Goal: Information Seeking & Learning: Learn about a topic

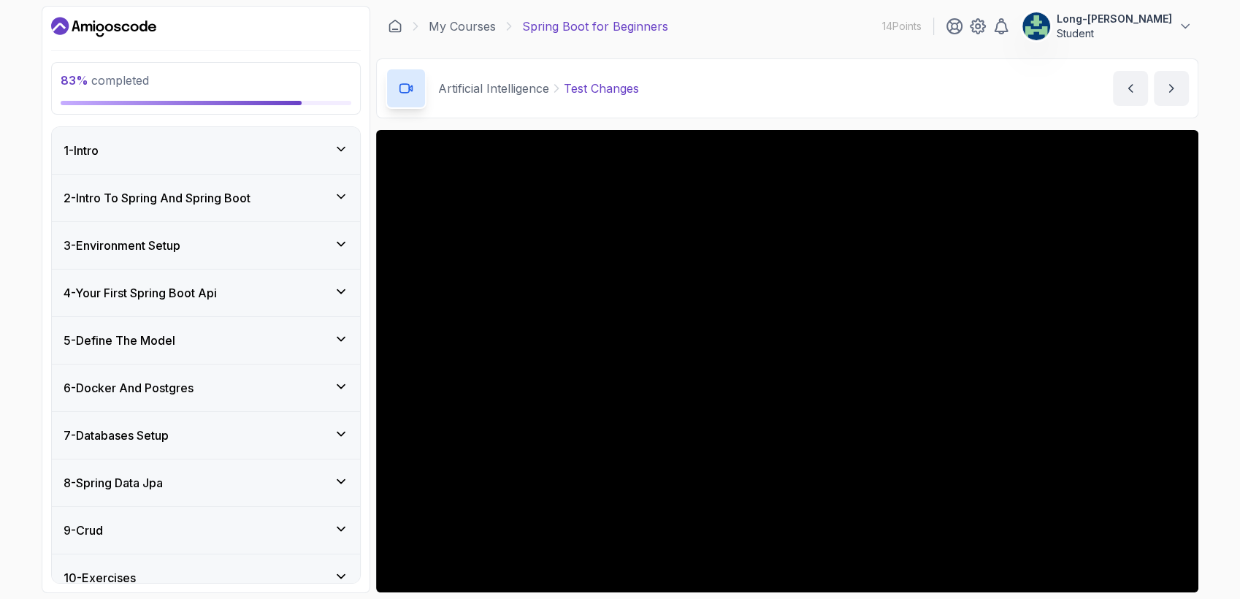
scroll to position [295, 0]
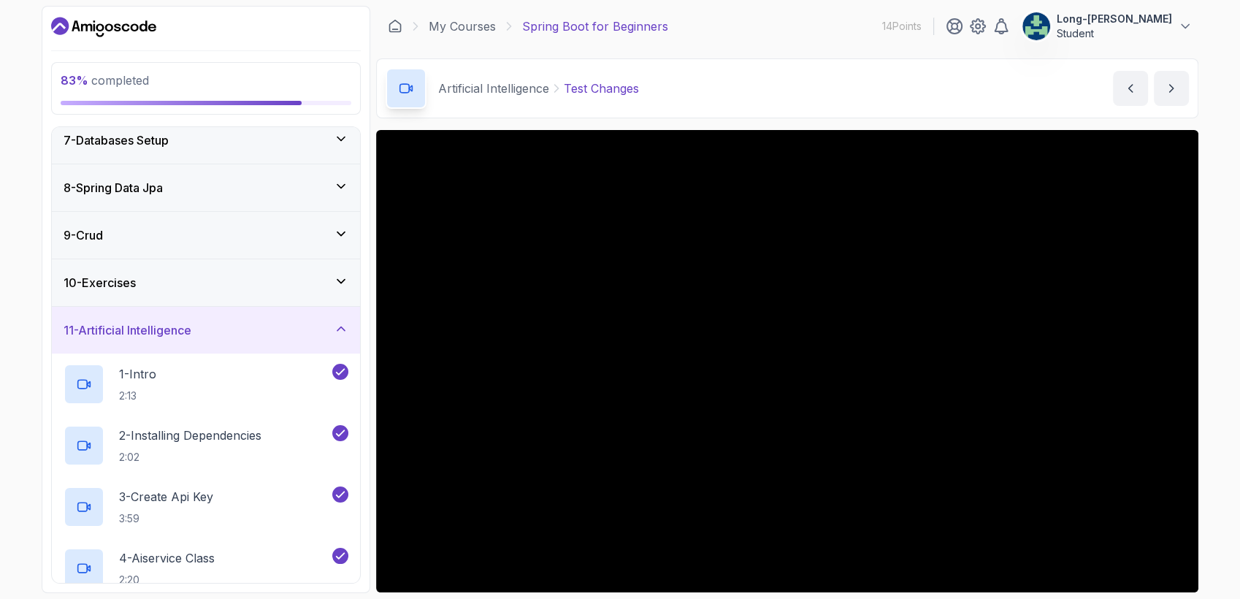
click at [34, 487] on div "83 % completed 1 - Intro 2 - Intro To Spring And Spring Boot 3 - Environment Se…" at bounding box center [620, 299] width 1240 height 599
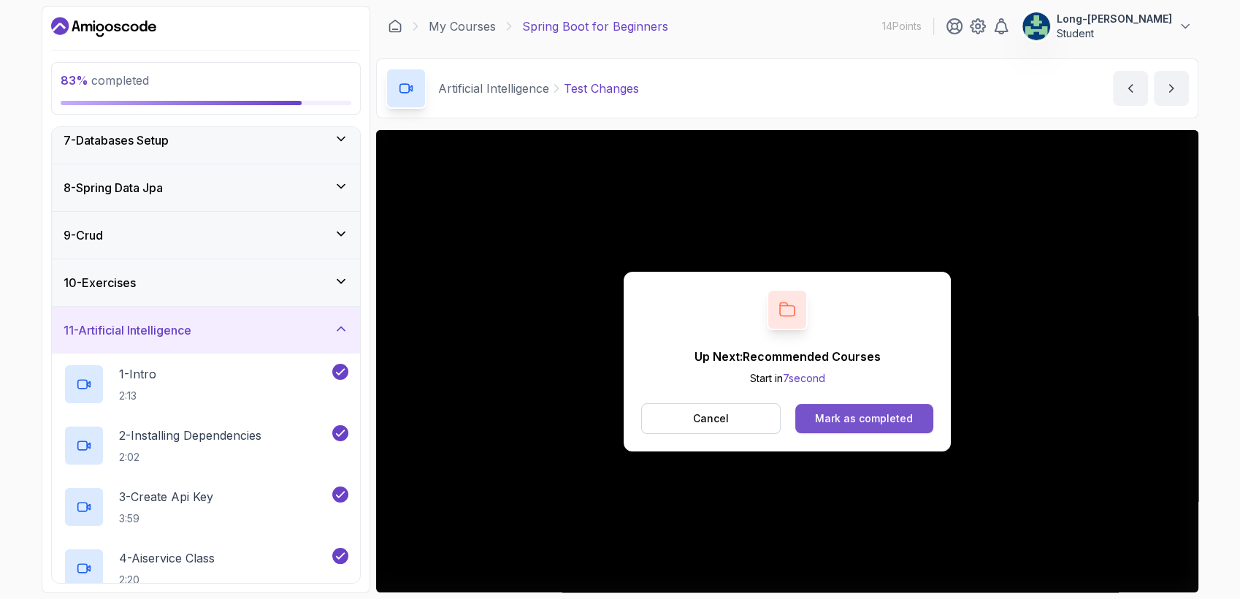
click at [863, 413] on div "Mark as completed" at bounding box center [864, 418] width 98 height 15
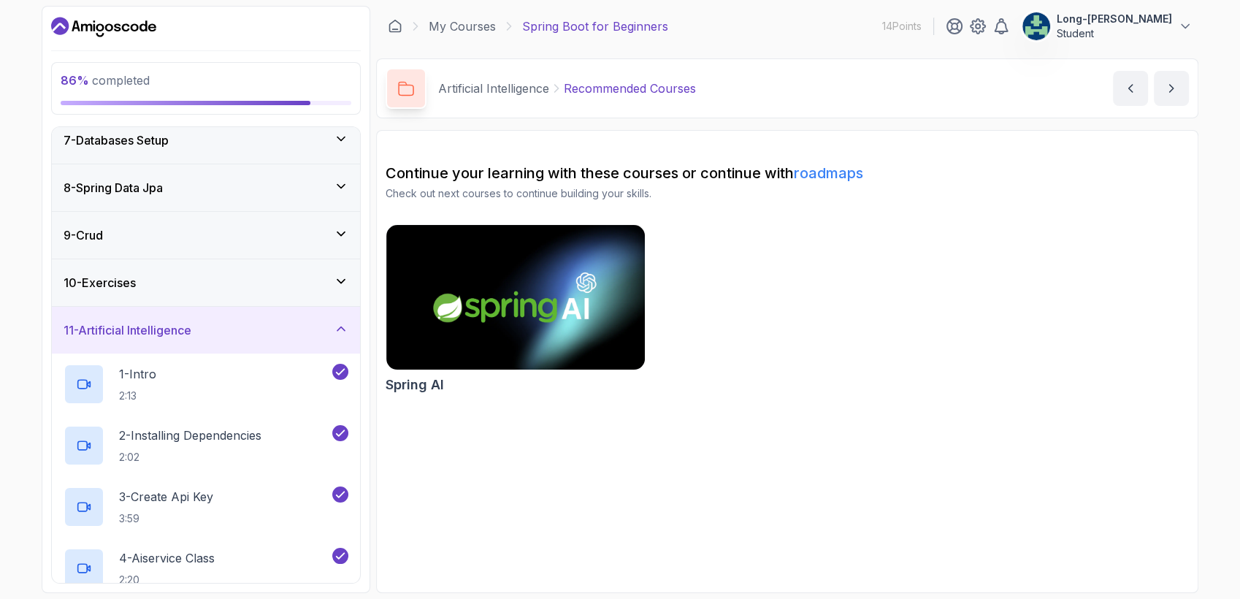
click at [29, 527] on div "86 % completed 1 - Intro 2 - Intro To Spring And Spring Boot 3 - Environment Se…" at bounding box center [620, 299] width 1240 height 599
click at [339, 325] on icon at bounding box center [341, 328] width 15 height 15
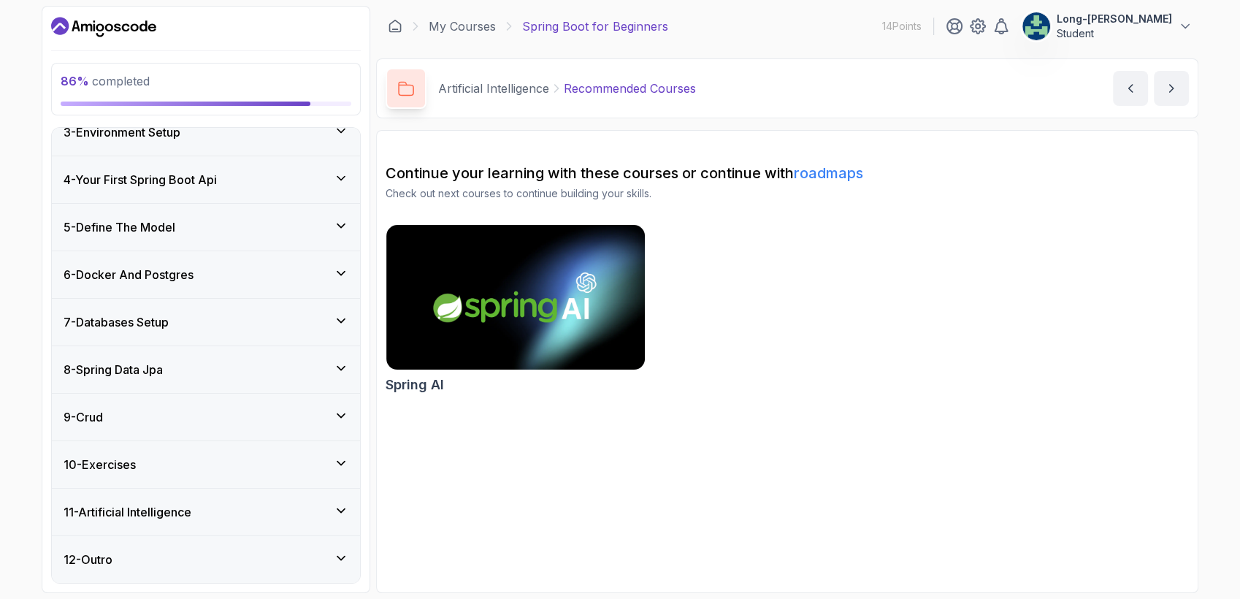
scroll to position [112, 0]
click at [344, 559] on icon at bounding box center [341, 560] width 15 height 15
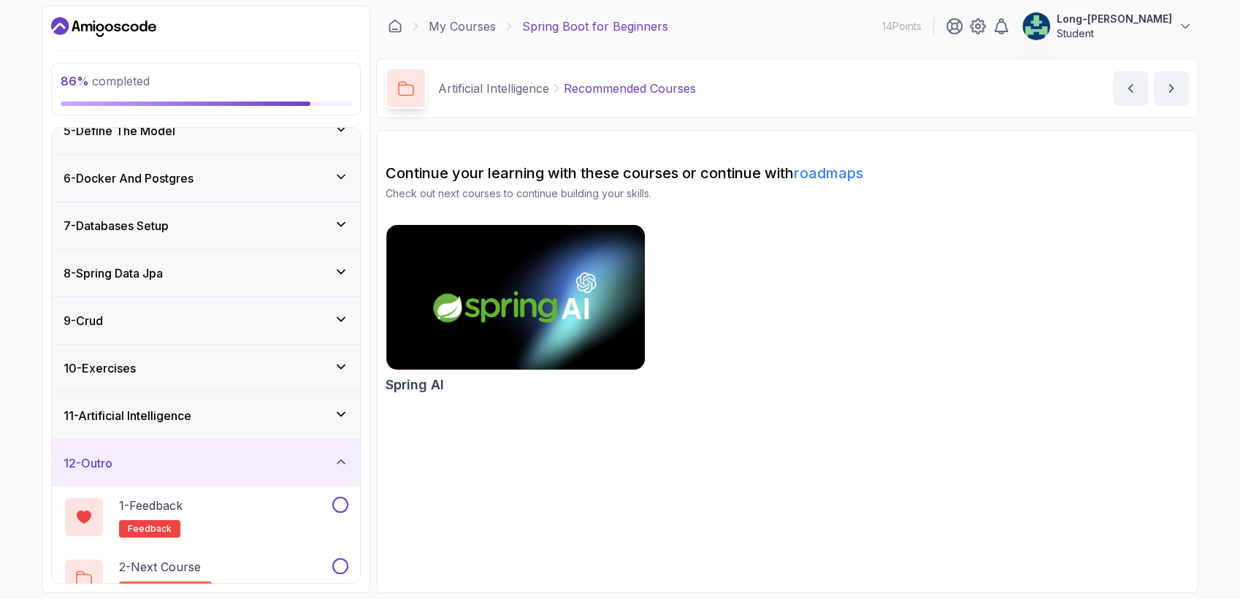
scroll to position [234, 0]
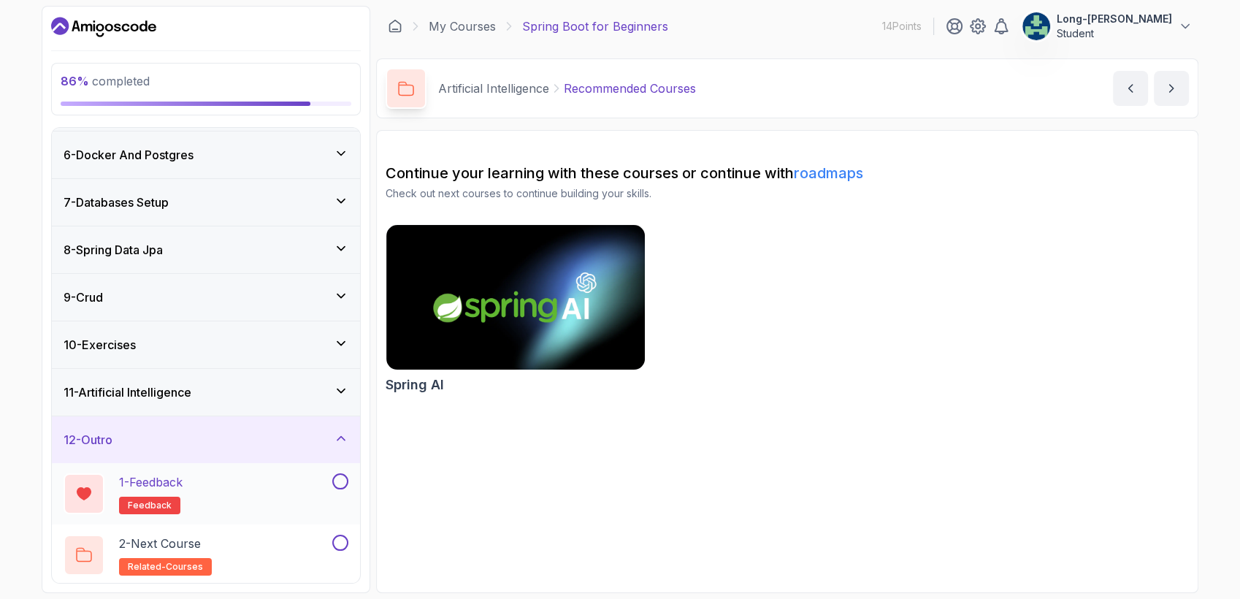
click at [167, 492] on h2 "1 - Feedback feedback" at bounding box center [151, 493] width 64 height 41
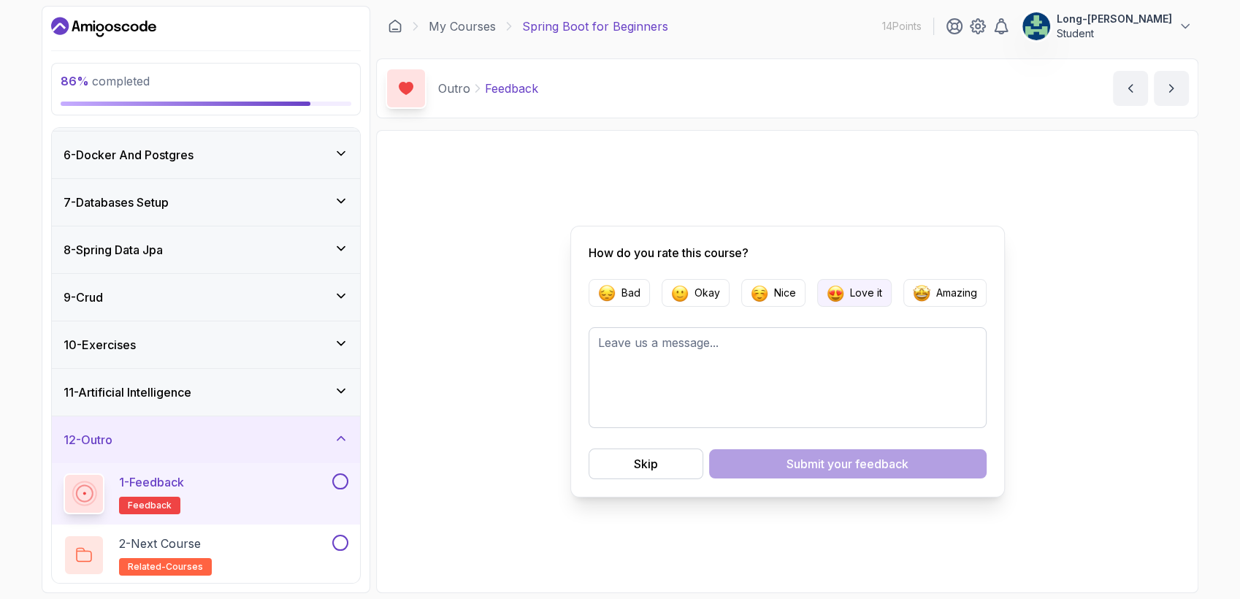
click at [853, 299] on p "Love it" at bounding box center [866, 293] width 32 height 15
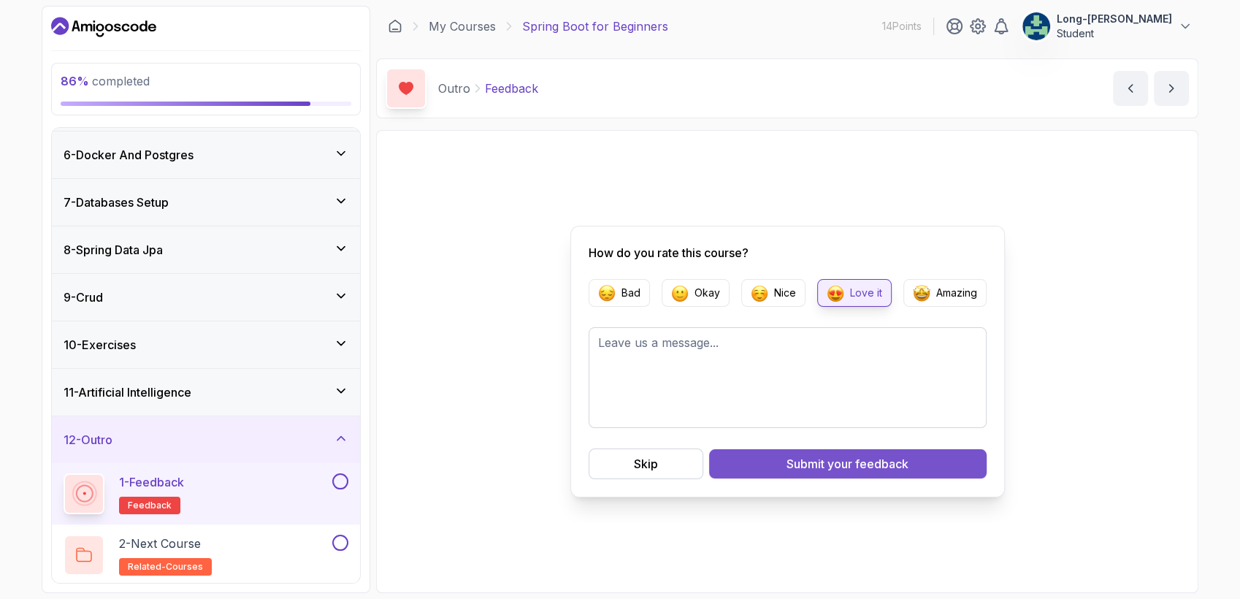
click at [739, 470] on button "Submit your feedback" at bounding box center [848, 463] width 278 height 29
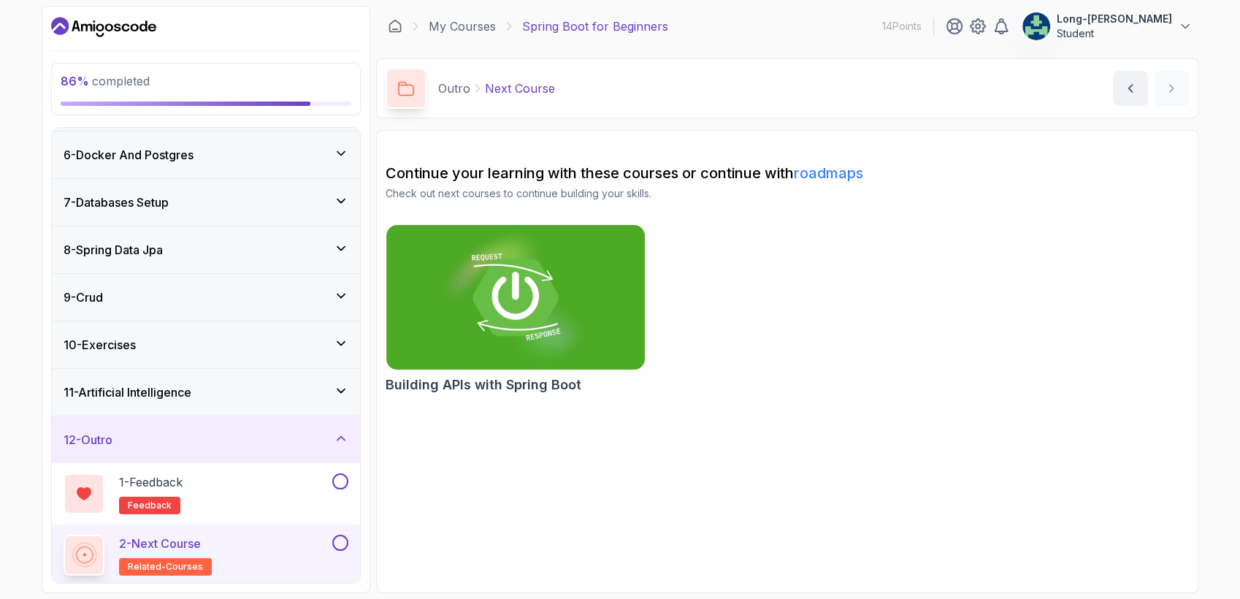
click at [286, 540] on div "2 - Next Course related-courses" at bounding box center [197, 555] width 266 height 41
click at [335, 481] on button at bounding box center [340, 481] width 16 height 16
click at [336, 546] on button at bounding box center [340, 543] width 16 height 16
click at [185, 547] on p "2 - Next Course" at bounding box center [160, 544] width 82 height 18
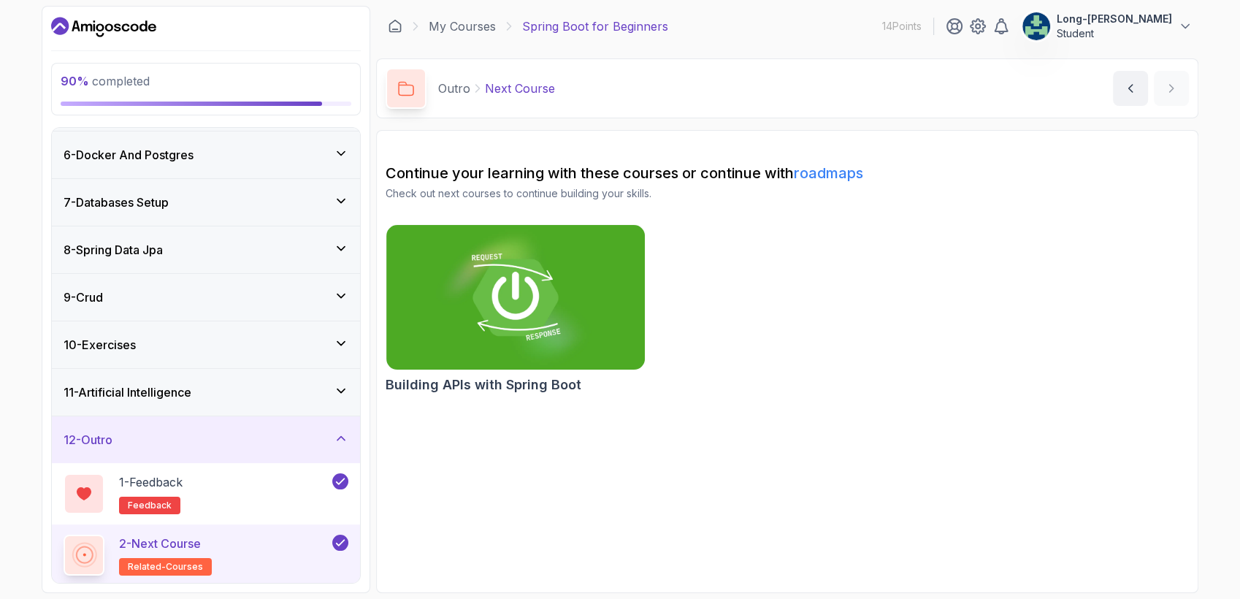
click at [185, 547] on p "2 - Next Course" at bounding box center [160, 544] width 82 height 18
click at [199, 546] on p "2 - Next Course" at bounding box center [160, 544] width 82 height 18
click at [198, 567] on p "related-courses" at bounding box center [165, 567] width 93 height 18
click at [404, 91] on icon at bounding box center [406, 88] width 16 height 15
click at [922, 26] on p "14 Points" at bounding box center [901, 26] width 39 height 15
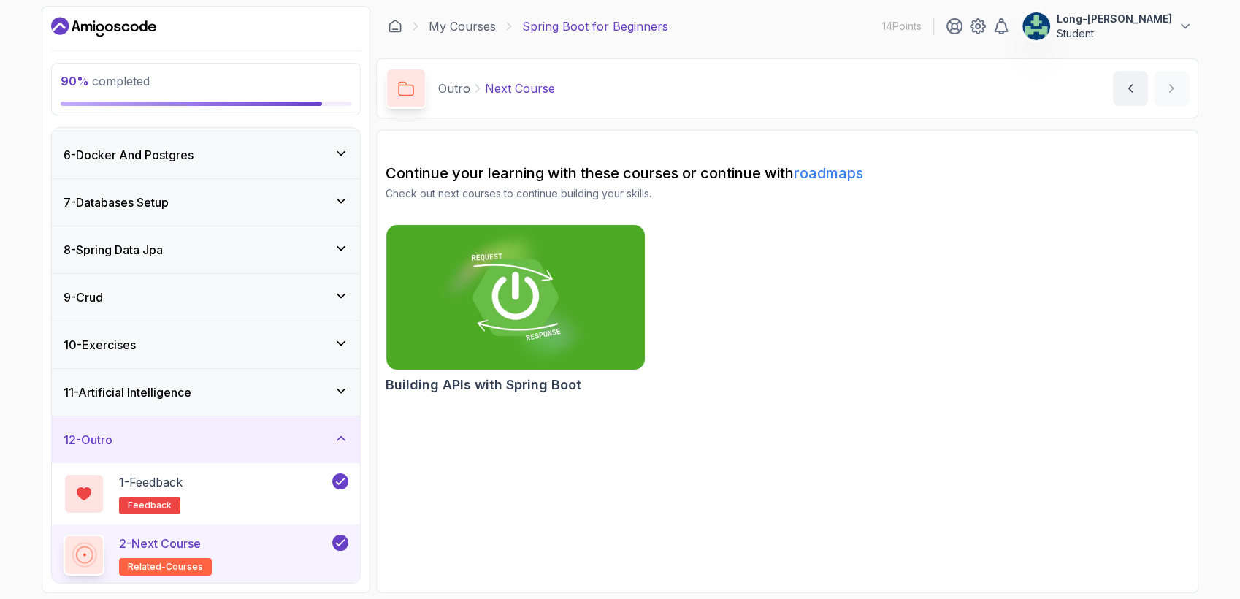
click at [86, 552] on icon at bounding box center [84, 555] width 18 height 18
click at [86, 552] on icon at bounding box center [84, 555] width 20 height 20
click at [148, 561] on span "related-courses" at bounding box center [165, 567] width 75 height 12
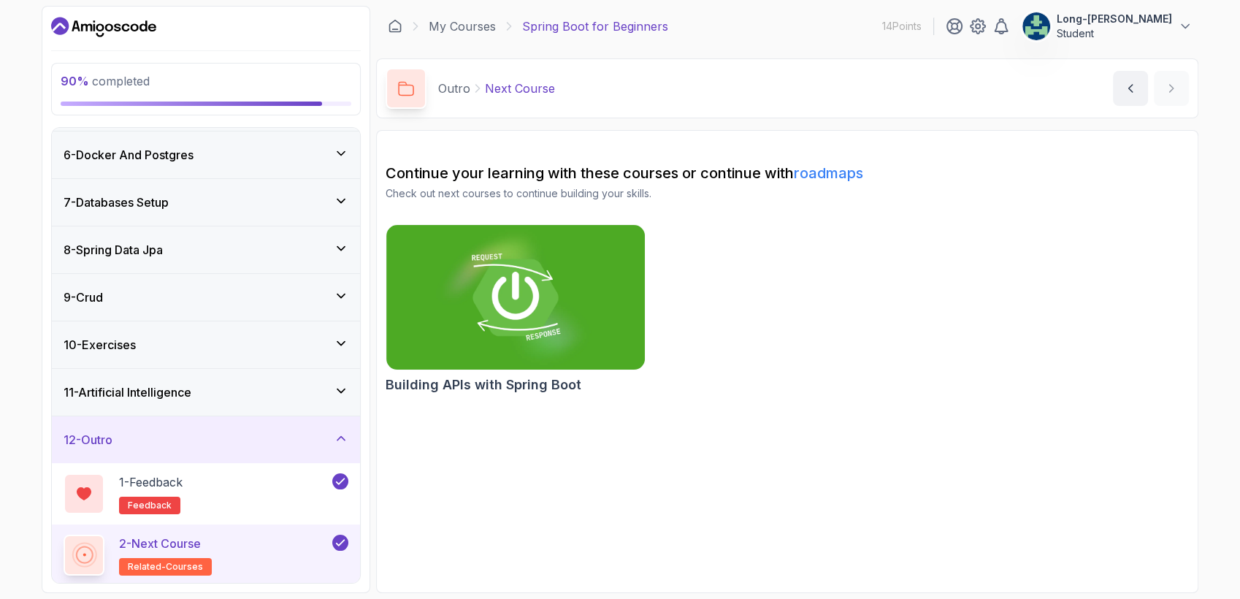
click at [158, 538] on p "2 - Next Course" at bounding box center [160, 544] width 82 height 18
click at [112, 443] on h3 "12 - Outro" at bounding box center [88, 440] width 49 height 18
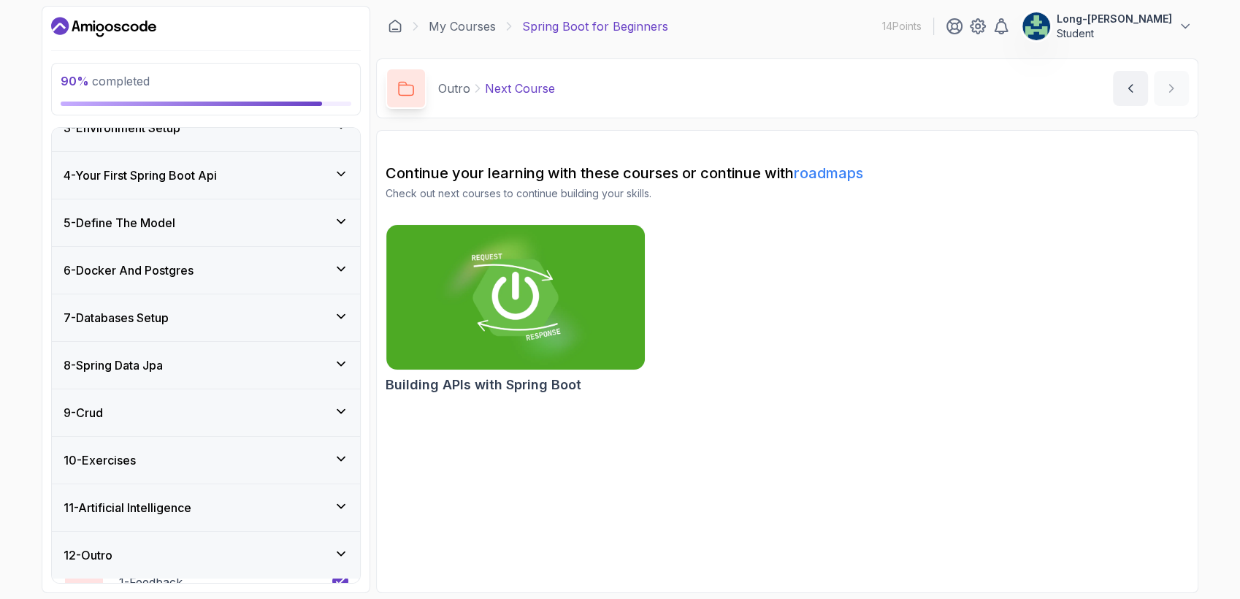
scroll to position [112, 0]
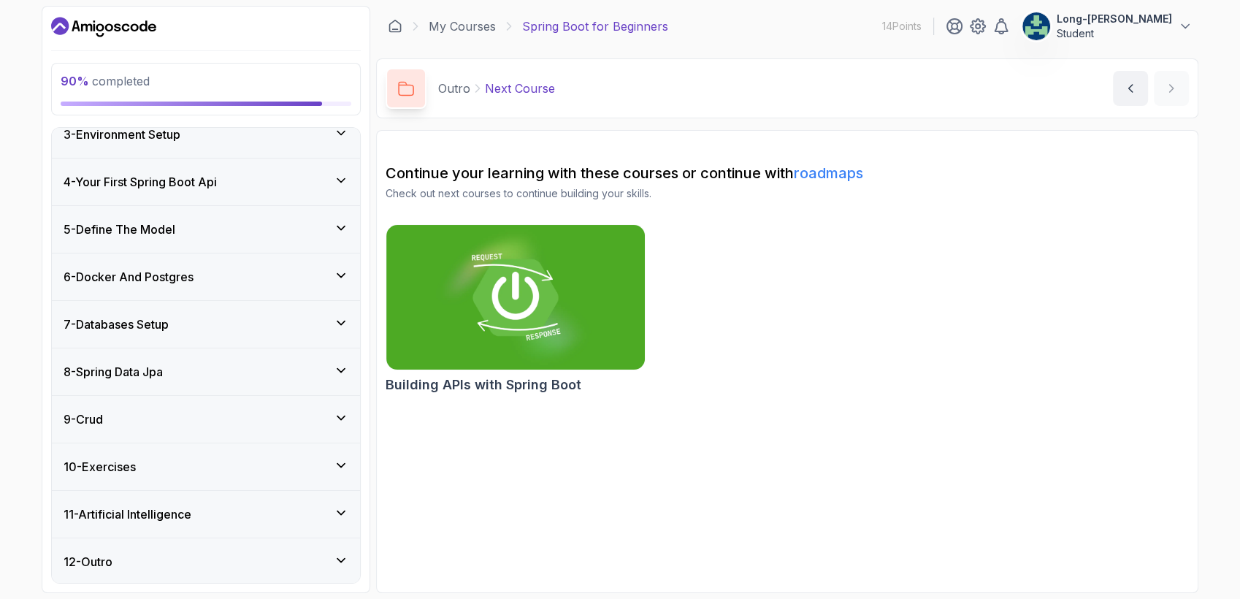
click at [108, 565] on h3 "12 - Outro" at bounding box center [88, 562] width 49 height 18
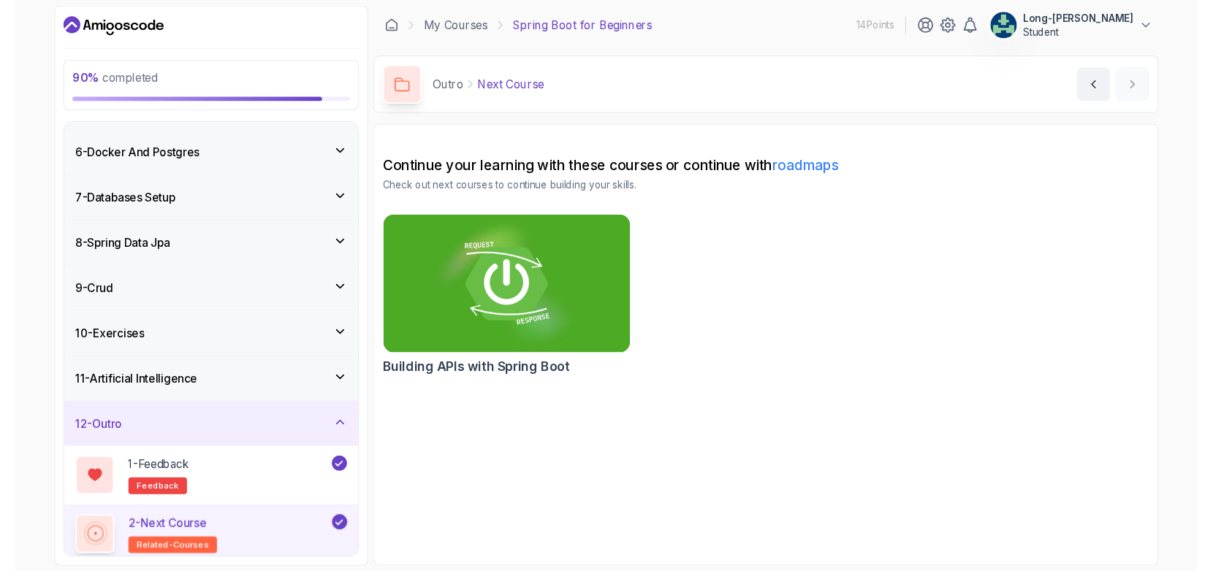
scroll to position [234, 0]
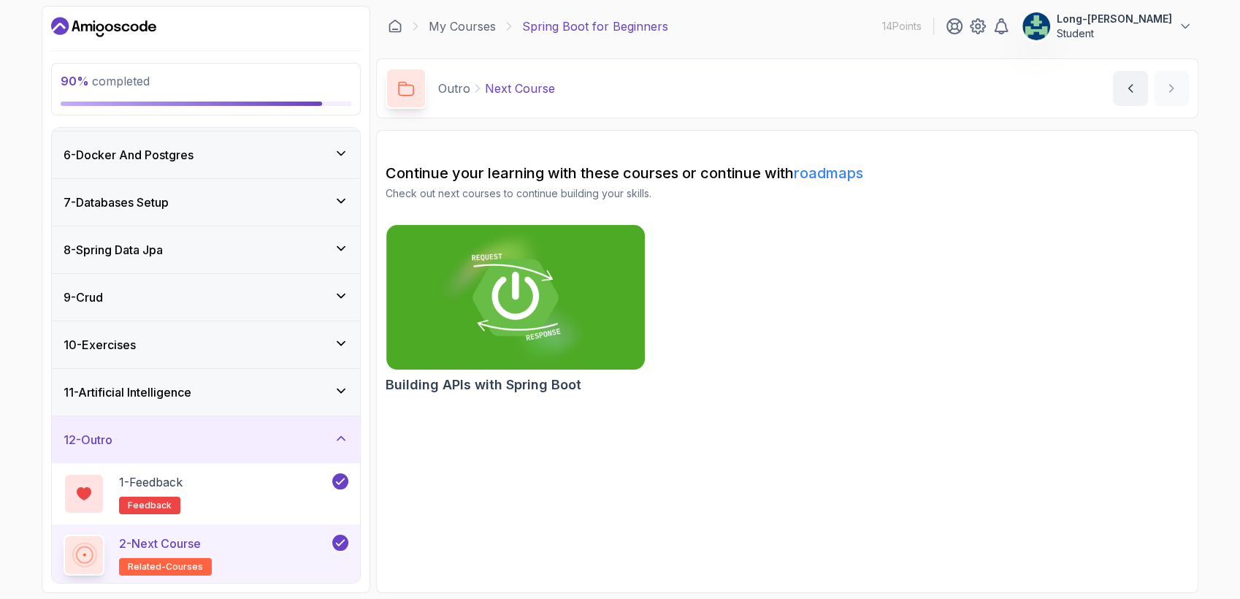
click at [142, 568] on span "related-courses" at bounding box center [165, 567] width 75 height 12
click at [145, 538] on p "2 - Next Course" at bounding box center [160, 544] width 82 height 18
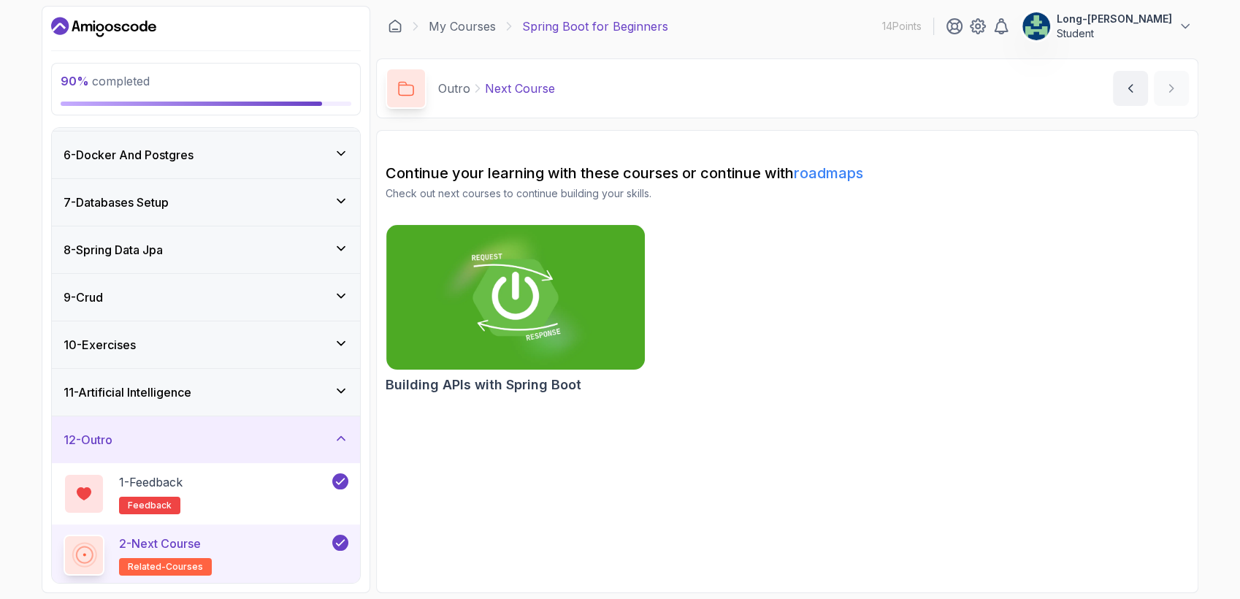
click at [145, 538] on p "2 - Next Course" at bounding box center [160, 544] width 82 height 18
click at [543, 311] on img at bounding box center [516, 297] width 272 height 152
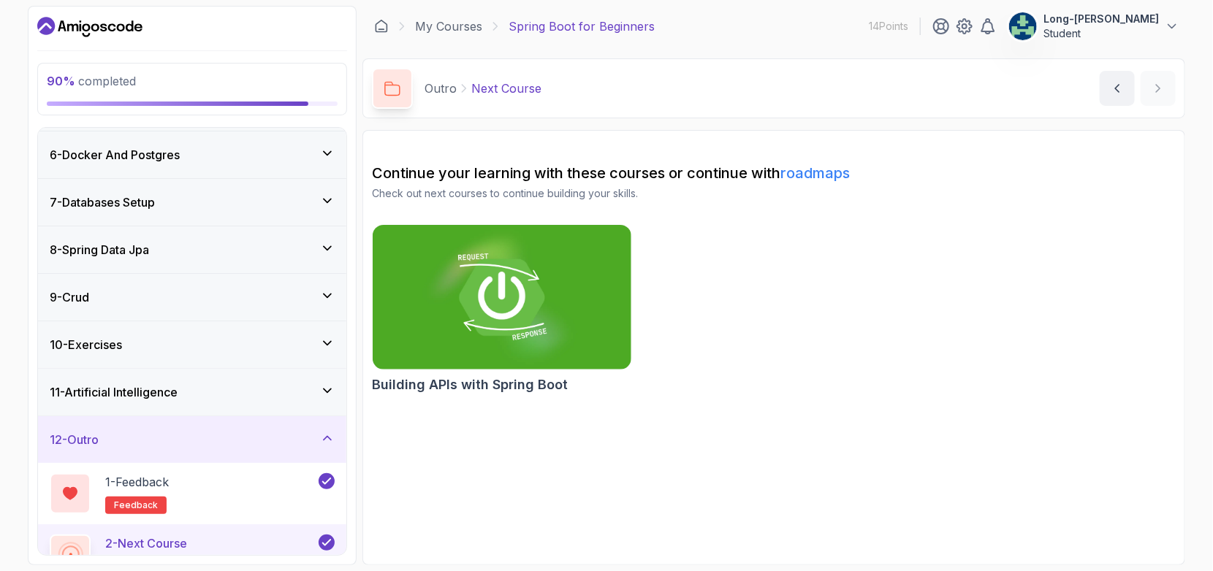
click at [584, 28] on p "Spring Boot for Beginners" at bounding box center [581, 27] width 146 height 18
click at [387, 85] on icon at bounding box center [392, 88] width 16 height 15
click at [492, 88] on p "Next Course" at bounding box center [506, 89] width 70 height 18
drag, startPoint x: 492, startPoint y: 88, endPoint x: 574, endPoint y: 139, distance: 96.1
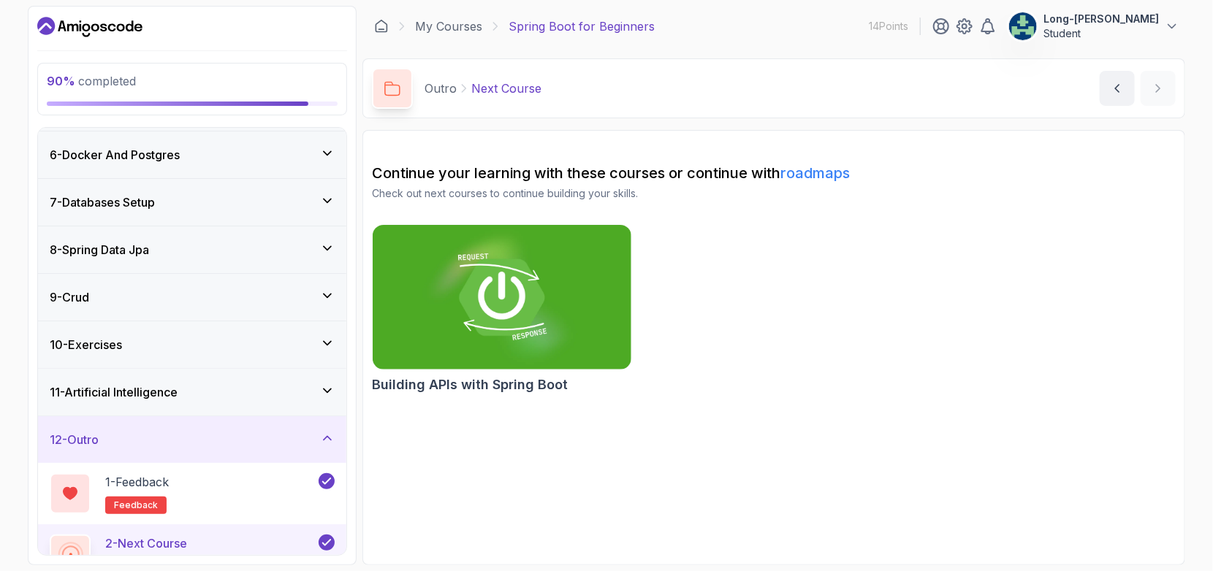
click at [574, 139] on section "Continue your learning with these courses or continue with roadmaps Check out n…" at bounding box center [773, 347] width 823 height 435
click at [348, 537] on div "90 % completed 1 - Intro 2 - Intro To Spring And Spring Boot 3 - Environment Se…" at bounding box center [192, 286] width 329 height 560
click at [75, 549] on rect at bounding box center [70, 555] width 12 height 12
click at [75, 542] on div at bounding box center [70, 555] width 34 height 34
click at [75, 546] on icon at bounding box center [70, 555] width 18 height 18
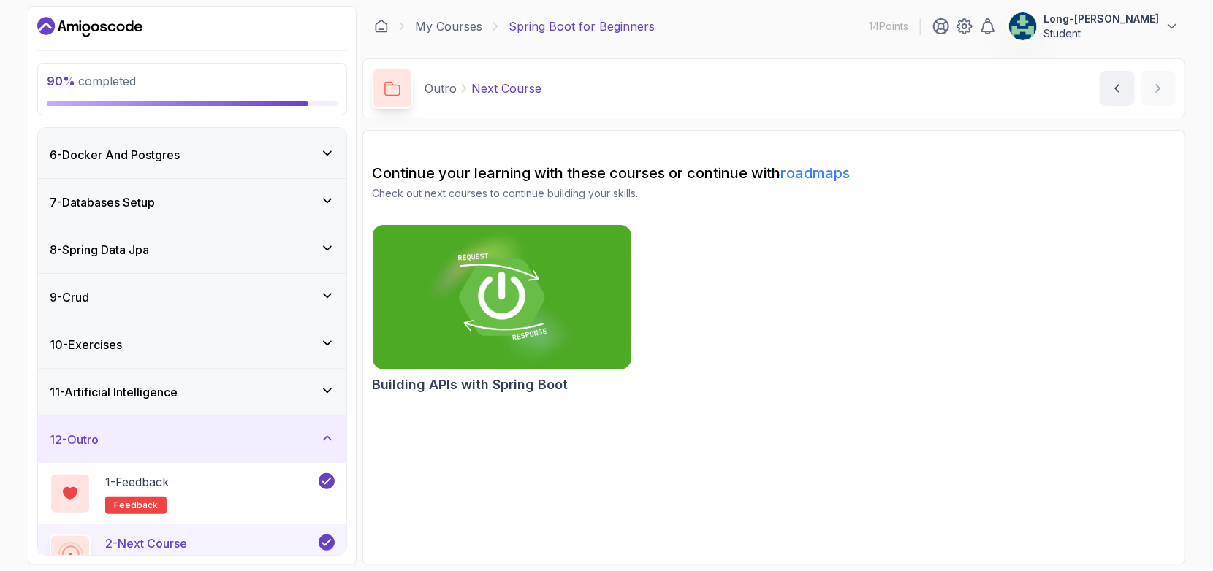
click at [131, 542] on p "2 - Next Course" at bounding box center [146, 544] width 82 height 18
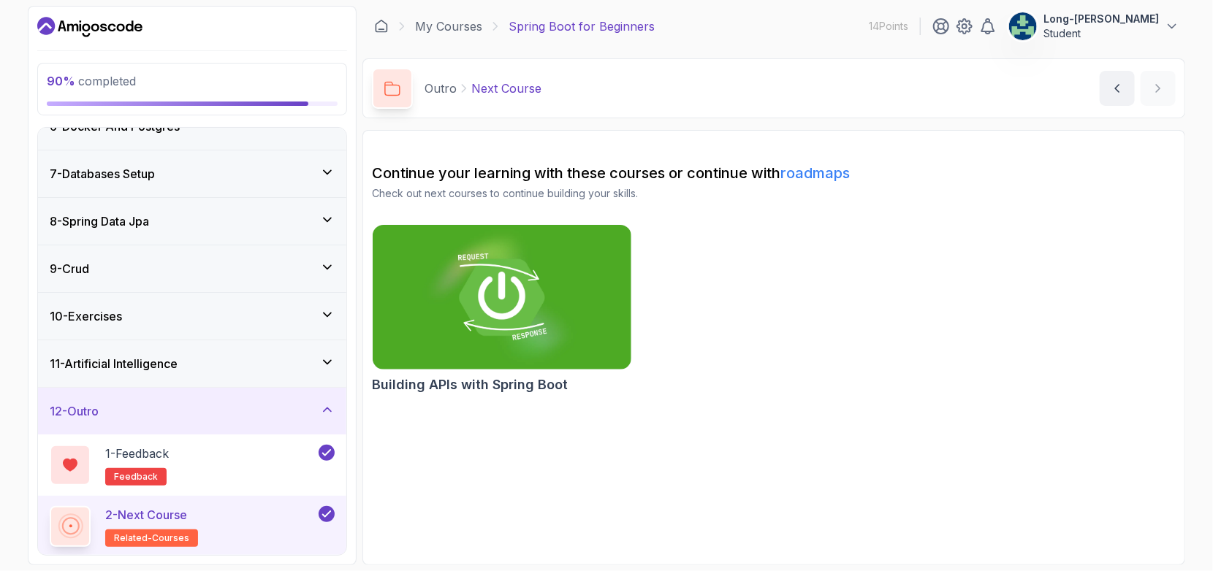
click at [321, 513] on icon at bounding box center [326, 514] width 13 height 15
click at [321, 513] on button at bounding box center [326, 514] width 16 height 16
click at [321, 513] on icon at bounding box center [326, 514] width 13 height 15
click at [321, 513] on button at bounding box center [326, 514] width 16 height 16
click at [178, 539] on span "related-courses" at bounding box center [151, 539] width 75 height 12
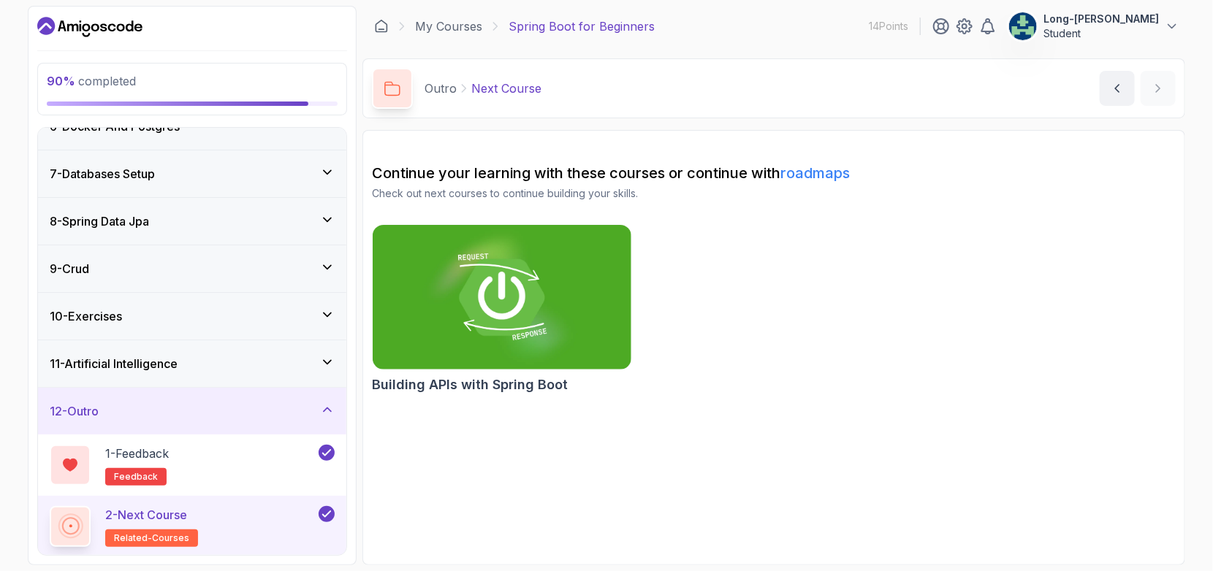
click at [178, 539] on span "related-courses" at bounding box center [151, 539] width 75 height 12
click at [178, 508] on p "2 - Next Course" at bounding box center [146, 515] width 82 height 18
click at [492, 331] on img at bounding box center [502, 297] width 272 height 152
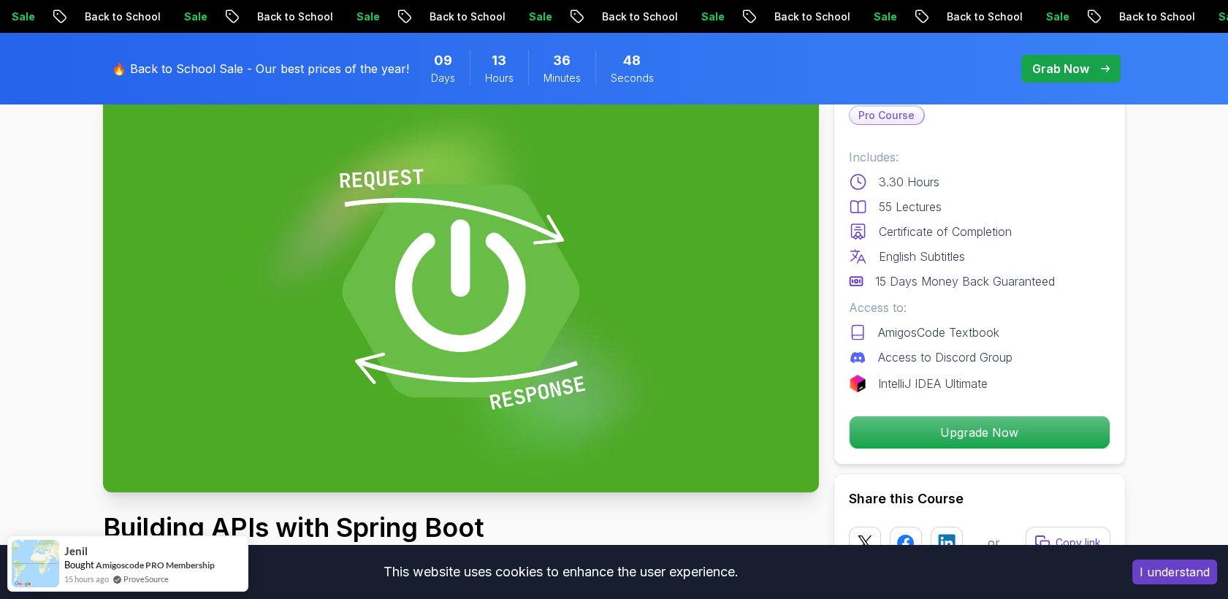
scroll to position [142, 0]
